Goal: Information Seeking & Learning: Find specific page/section

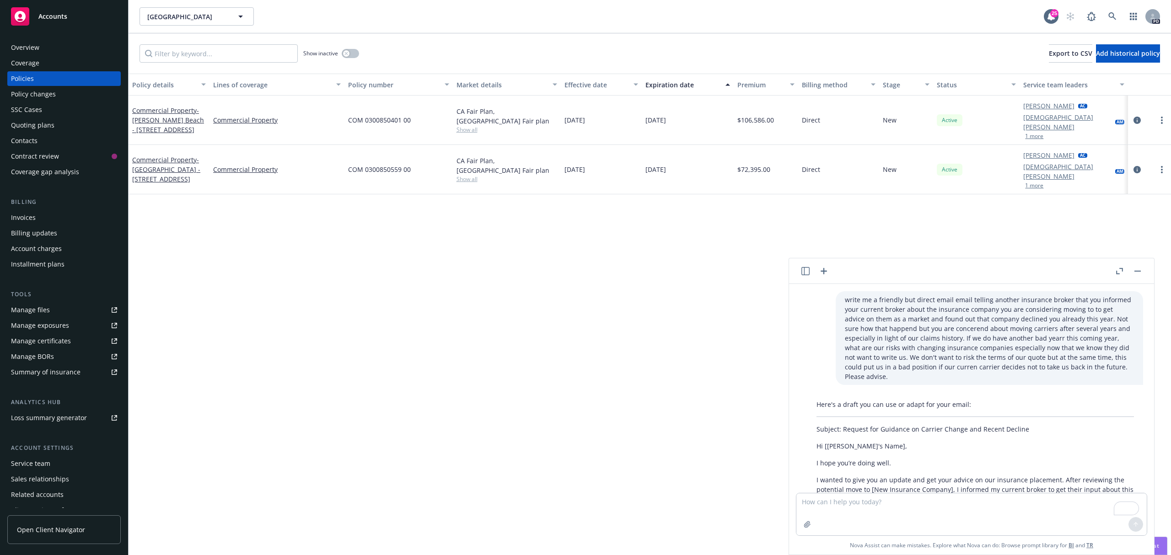
scroll to position [225, 0]
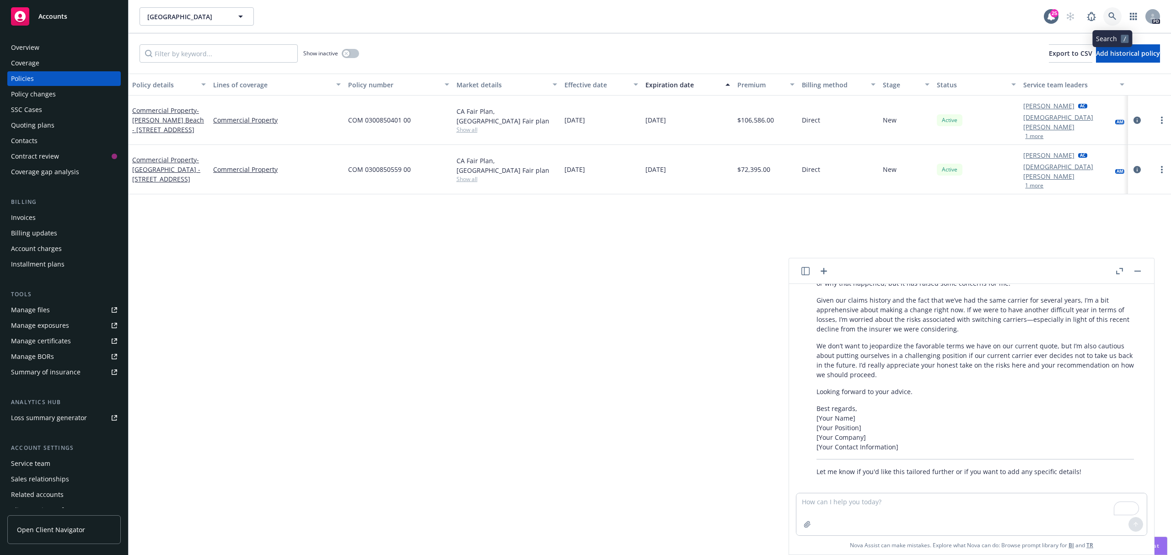
click at [1103, 15] on link at bounding box center [1112, 16] width 18 height 18
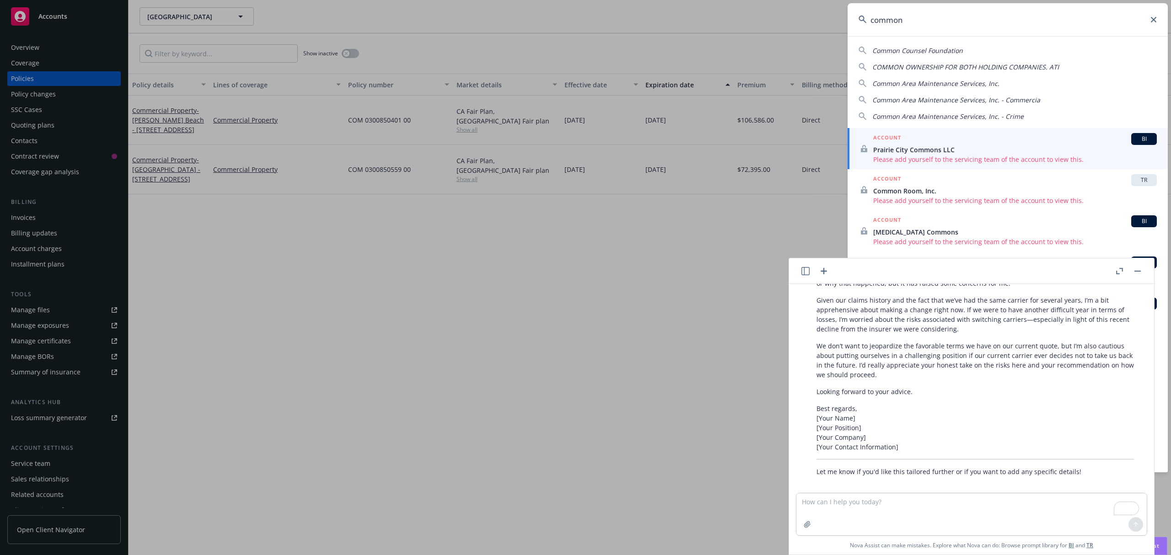
click at [988, 48] on div "Common Counsel Foundation" at bounding box center [1007, 51] width 298 height 10
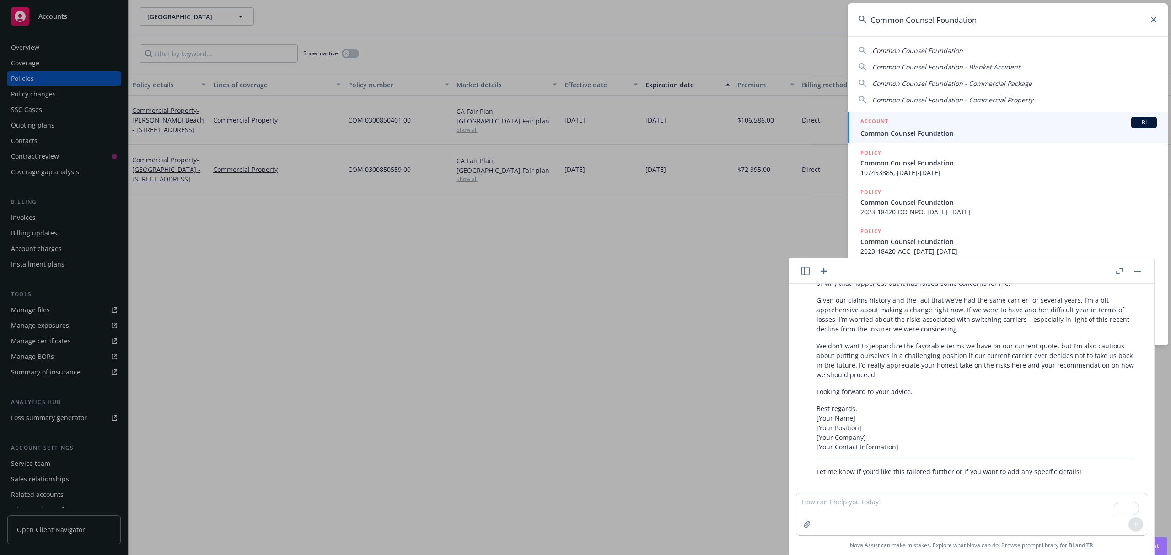
click at [934, 48] on span "Common Counsel Foundation" at bounding box center [917, 50] width 91 height 9
type input "Common Counsel Foundation"
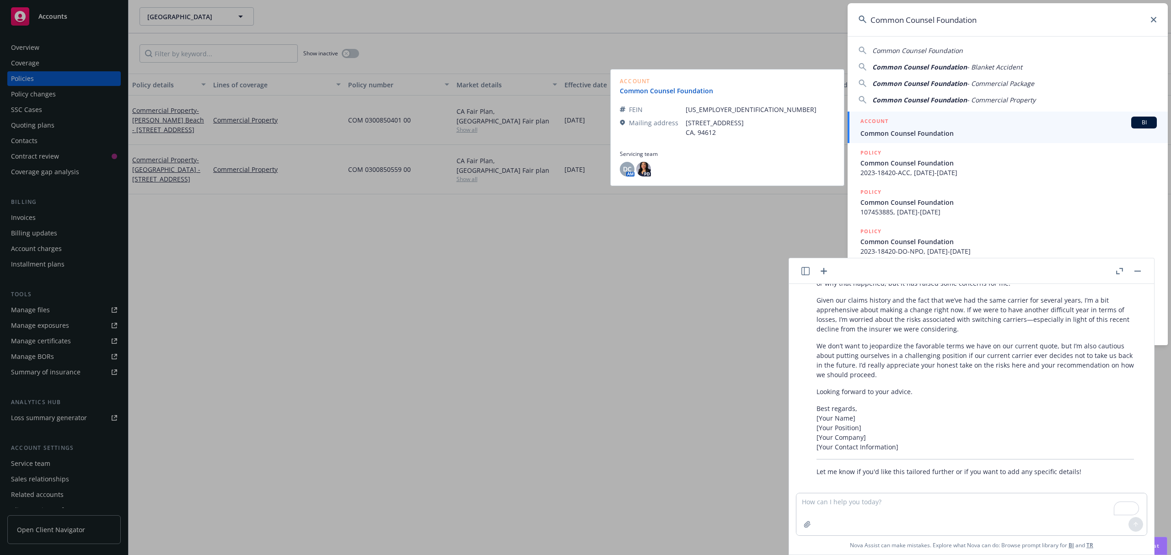
click at [694, 88] on link "Common Counsel Foundation" at bounding box center [670, 91] width 101 height 10
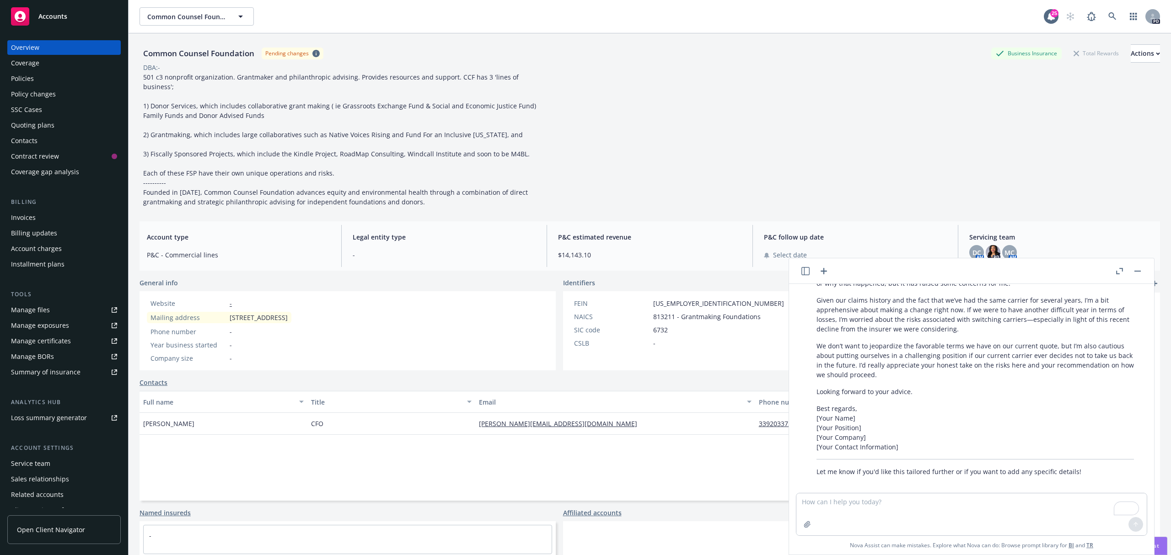
click at [39, 78] on div "Policies" at bounding box center [64, 78] width 106 height 15
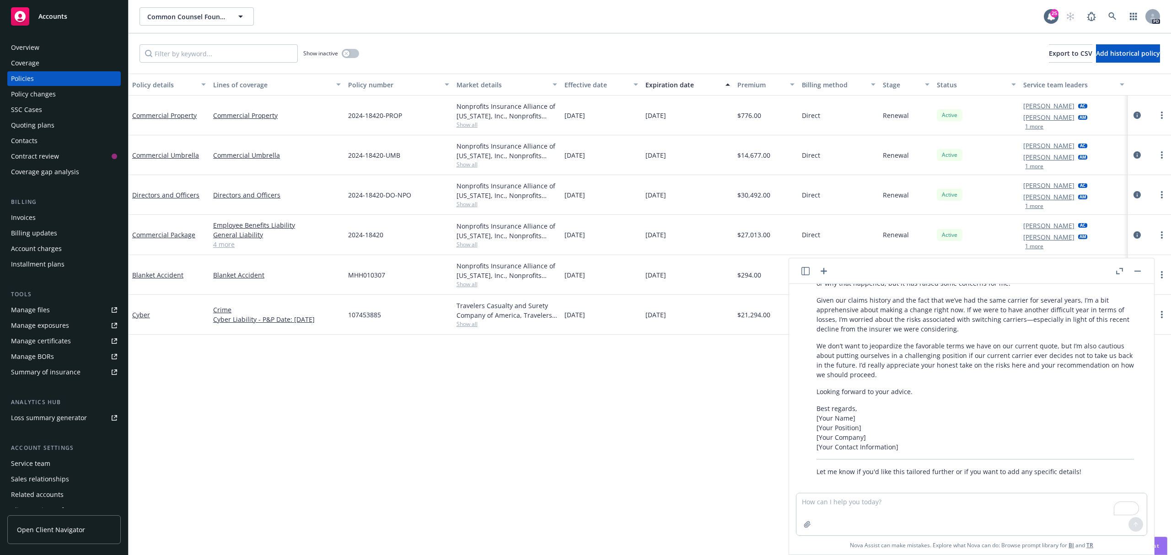
click at [1139, 273] on button "button" at bounding box center [1137, 271] width 11 height 11
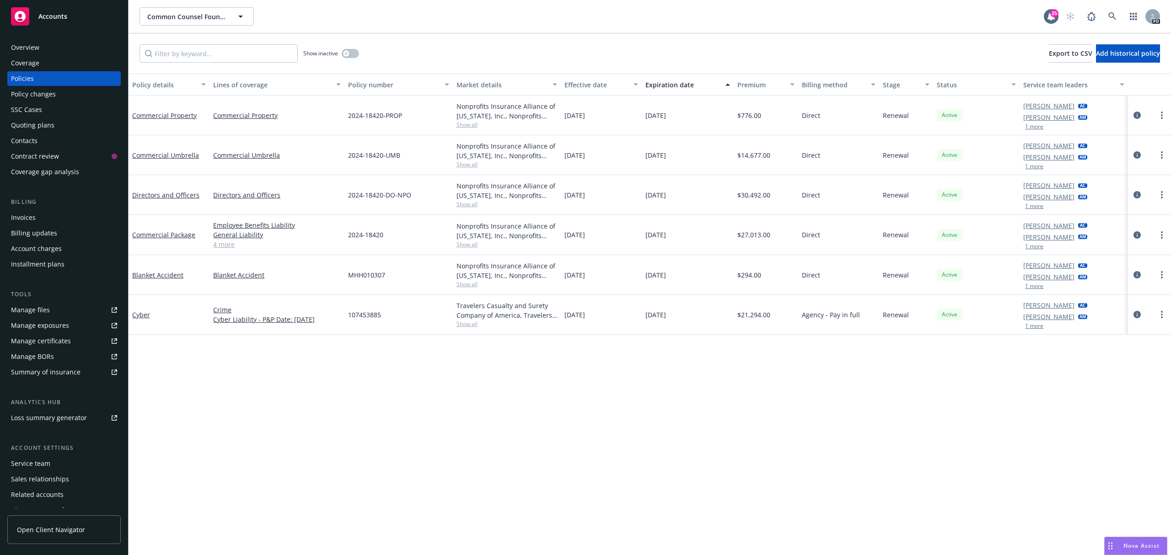
click at [447, 365] on div "Policy details Lines of coverage Policy number Market details Effective date Ex…" at bounding box center [650, 315] width 1042 height 482
click at [226, 244] on link "4 more" at bounding box center [277, 245] width 128 height 10
click at [463, 324] on span "Show all" at bounding box center [506, 324] width 101 height 8
